Goal: Register for event/course

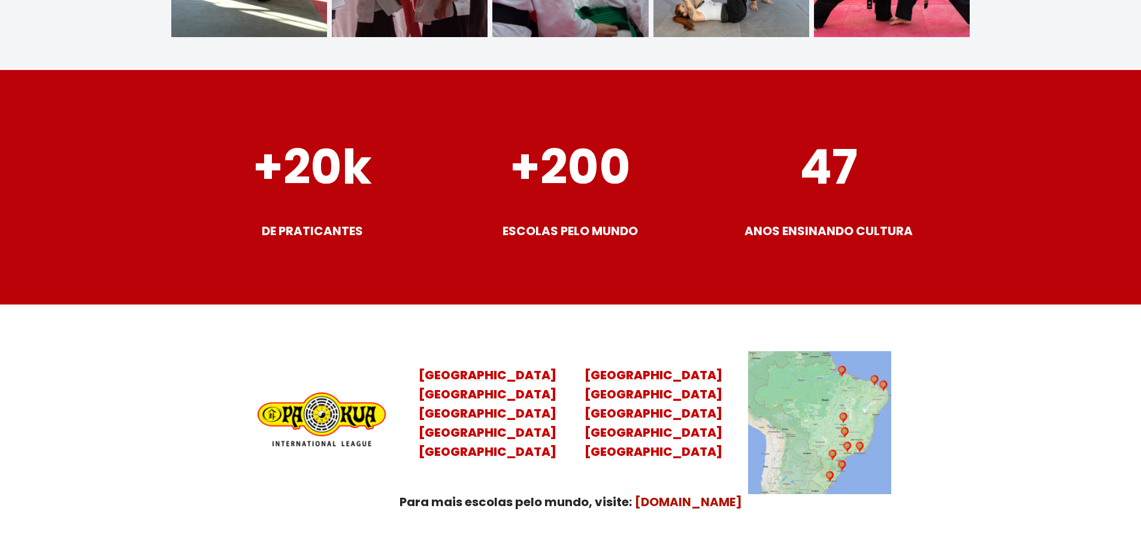
scroll to position [4610, 0]
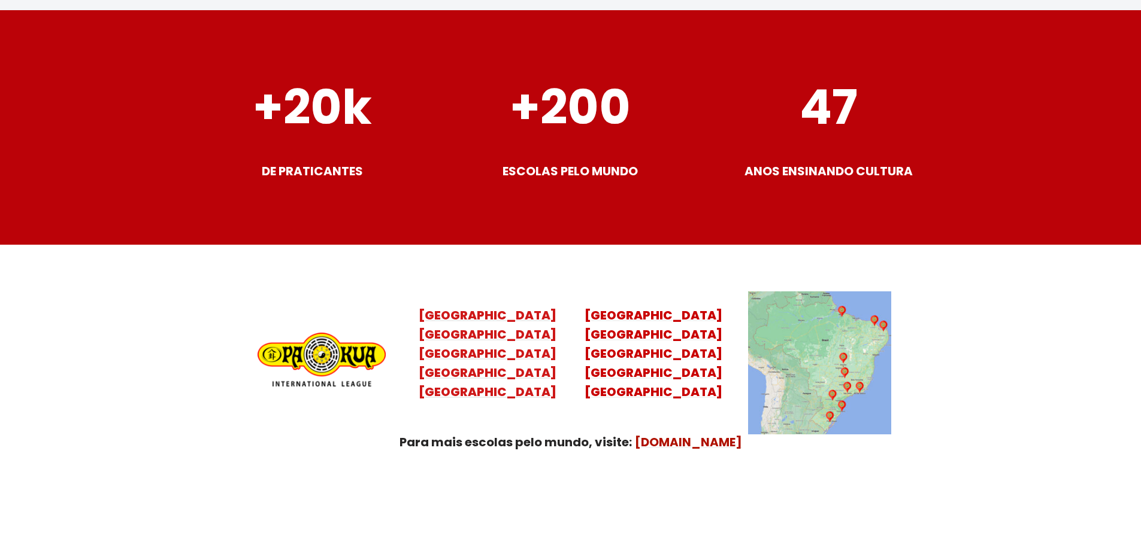
click at [507, 326] on mark "Santa Catarina Paraná São Paulo Rio de Janeiro" at bounding box center [488, 363] width 138 height 74
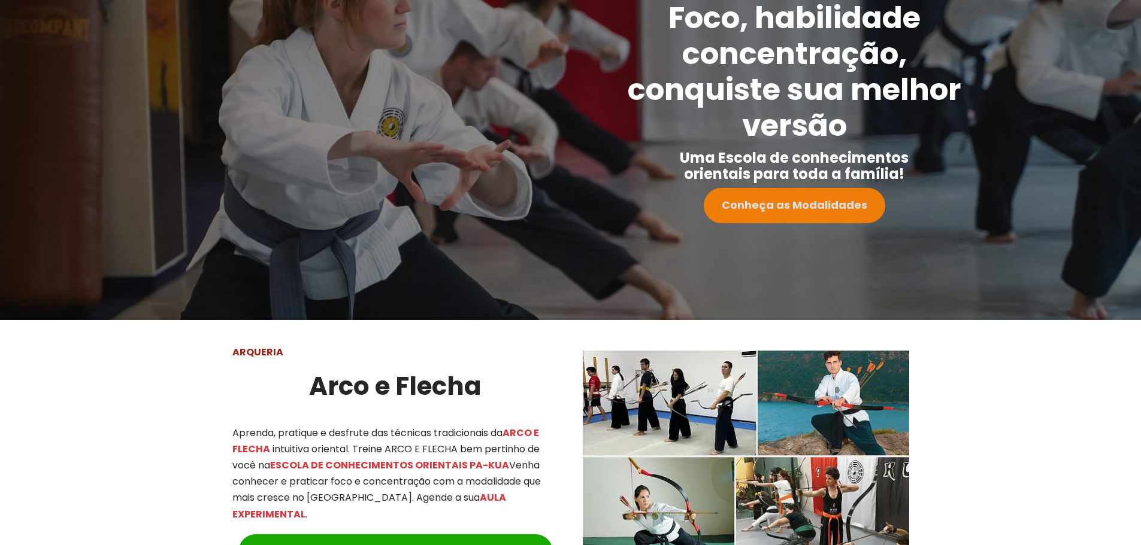
click at [841, 207] on strong "Conheça as Modalidades" at bounding box center [793, 205] width 145 height 15
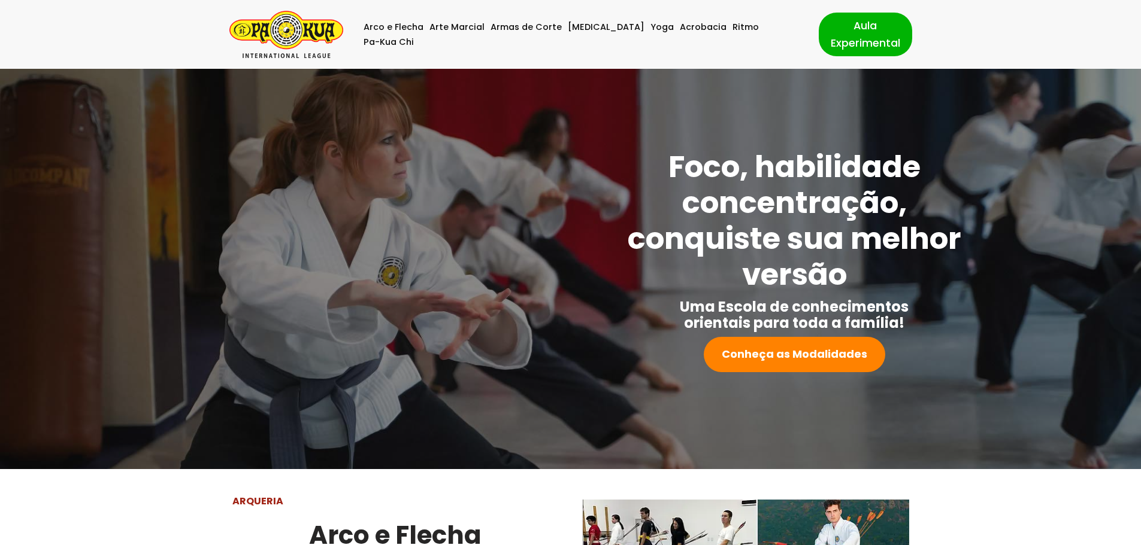
click at [296, 27] on img "Pa-Kua Brasil Uma Escola de conhecimentos orientais para toda a família. Foco, …" at bounding box center [286, 34] width 114 height 47
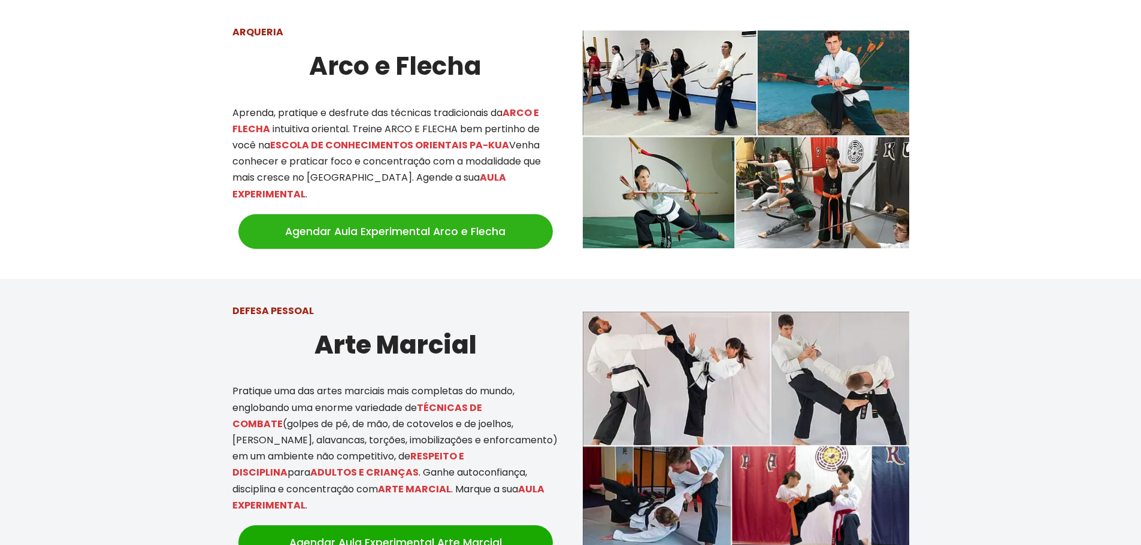
click at [339, 225] on link "Agendar Aula Experimental Arco e Flecha" at bounding box center [395, 231] width 314 height 35
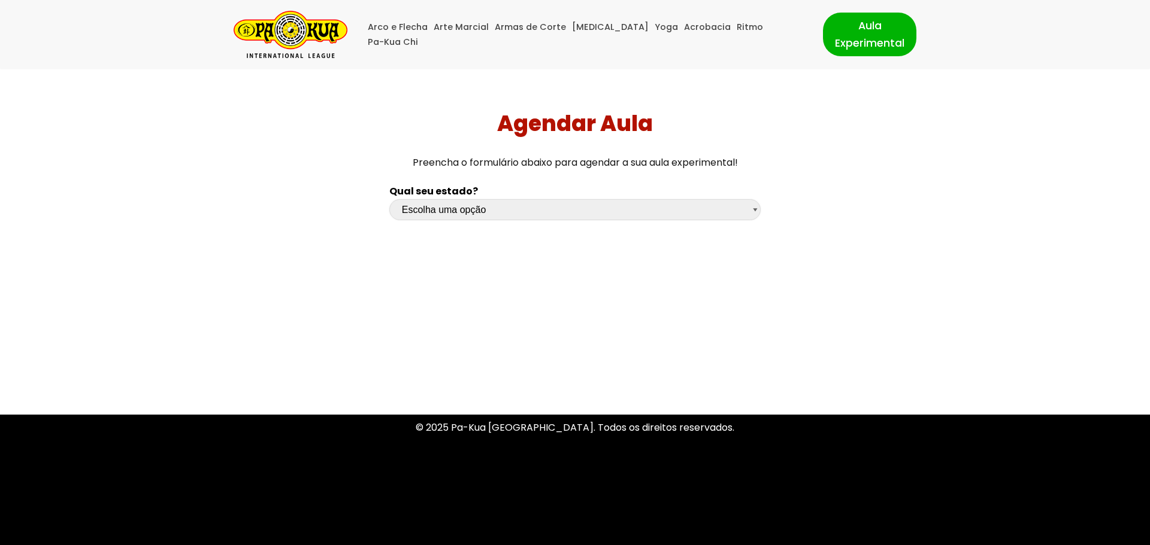
click at [733, 212] on select "Escolha uma opção Rio Grande do Sul Santa Catarina Paraná São Paulo Rio de Jane…" at bounding box center [574, 209] width 371 height 21
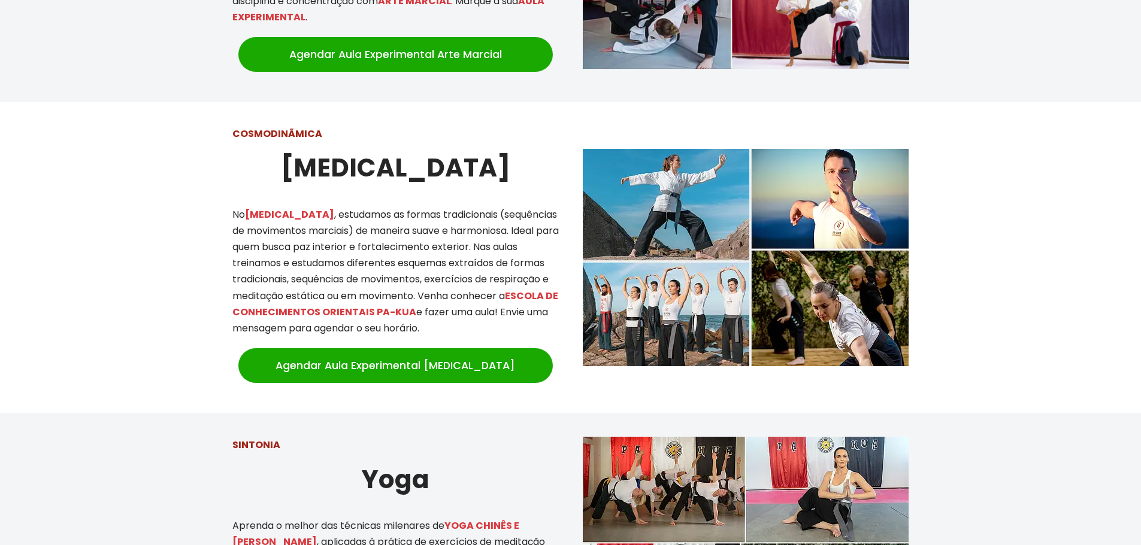
scroll to position [1257, 0]
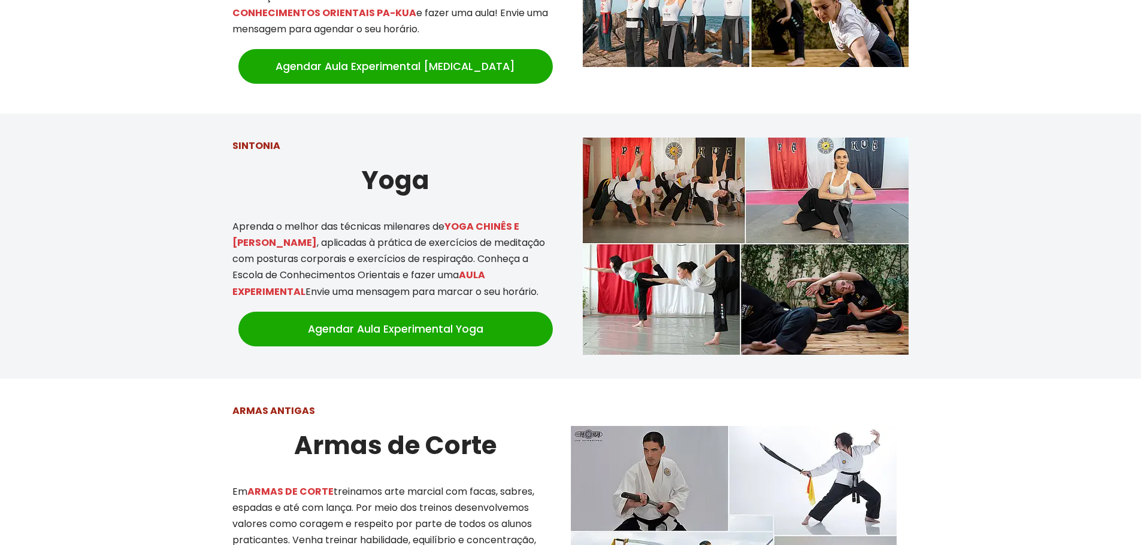
drag, startPoint x: 452, startPoint y: 212, endPoint x: 515, endPoint y: 213, distance: 62.9
click at [515, 220] on mark "YOGA CHINÊS E [PERSON_NAME]" at bounding box center [375, 235] width 287 height 30
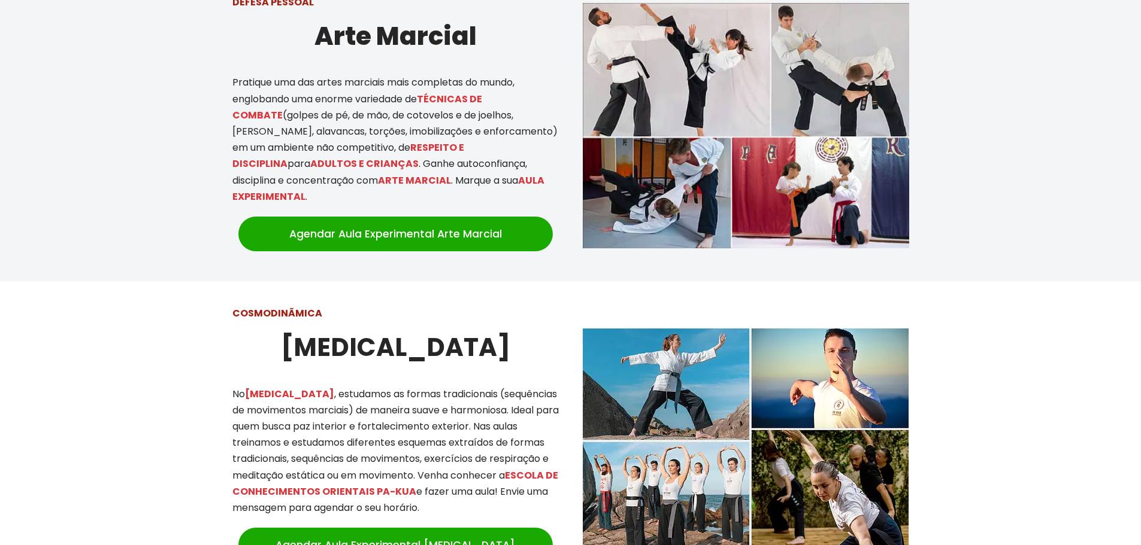
scroll to position [838, 0]
